Goal: Task Accomplishment & Management: Use online tool/utility

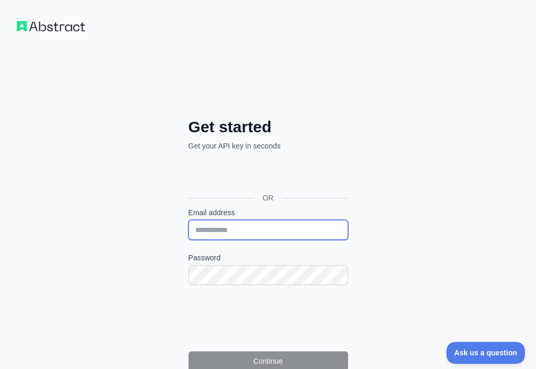
click at [188, 220] on input "Email address" at bounding box center [268, 230] width 160 height 20
paste input "**********"
type input "**********"
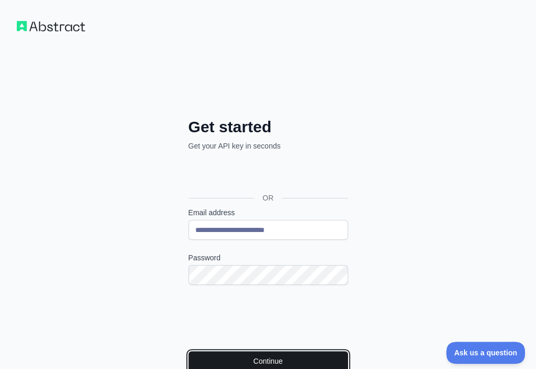
click at [188, 351] on button "Continue" at bounding box center [268, 361] width 160 height 20
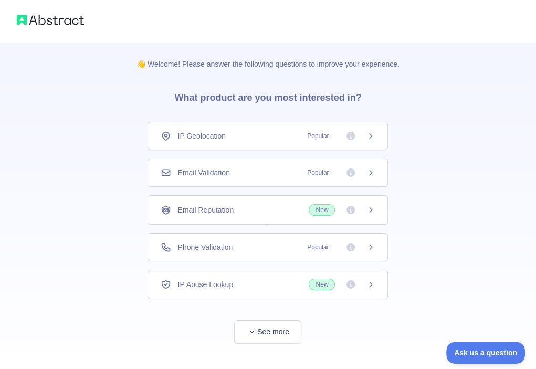
click at [274, 169] on div "Email Validation Popular" at bounding box center [268, 172] width 214 height 10
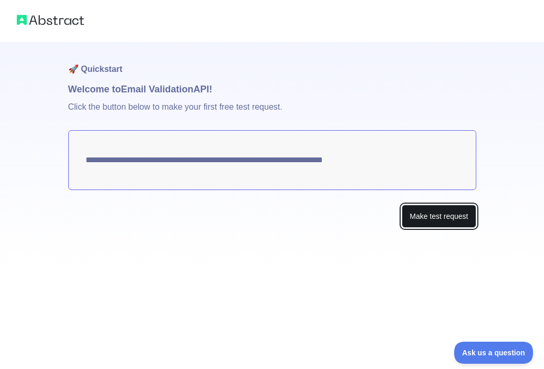
click at [415, 208] on button "Make test request" at bounding box center [438, 217] width 74 height 24
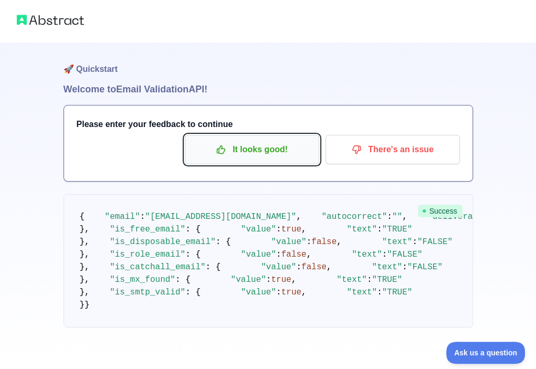
click at [226, 145] on icon "button" at bounding box center [221, 149] width 10 height 10
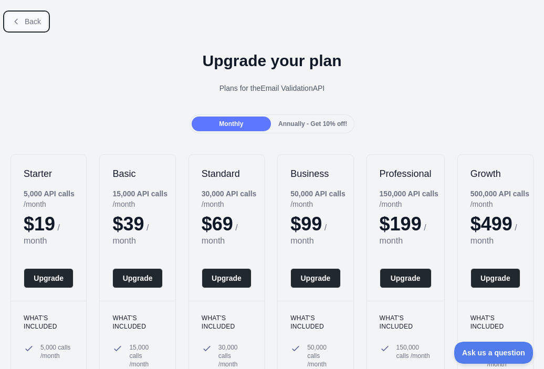
click at [37, 22] on span "Back" at bounding box center [33, 21] width 16 height 8
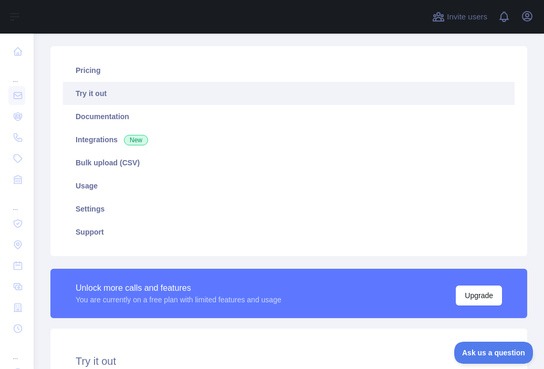
scroll to position [210, 0]
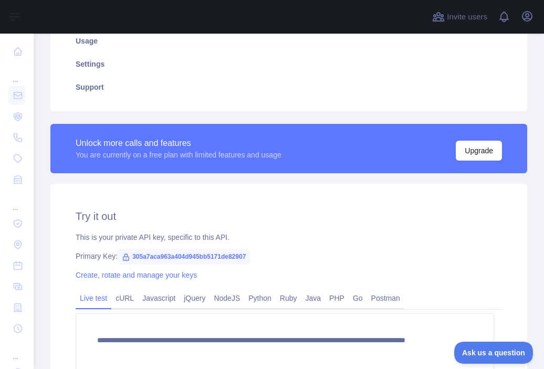
click at [217, 255] on span "305a7aca963a404d945bb5171de82907" at bounding box center [184, 257] width 132 height 16
copy span "305a7aca963a404d945bb5171de82907"
